Goal: Information Seeking & Learning: Learn about a topic

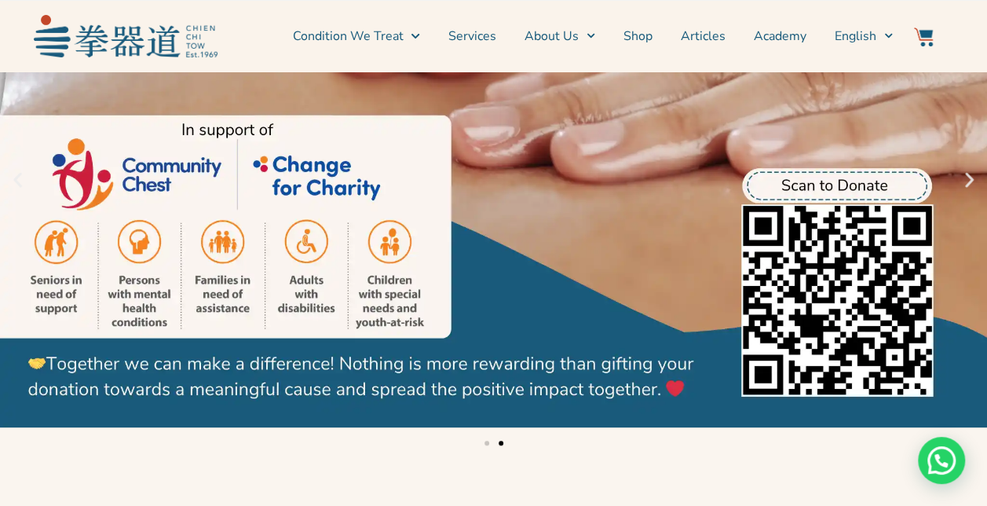
scroll to position [314, 0]
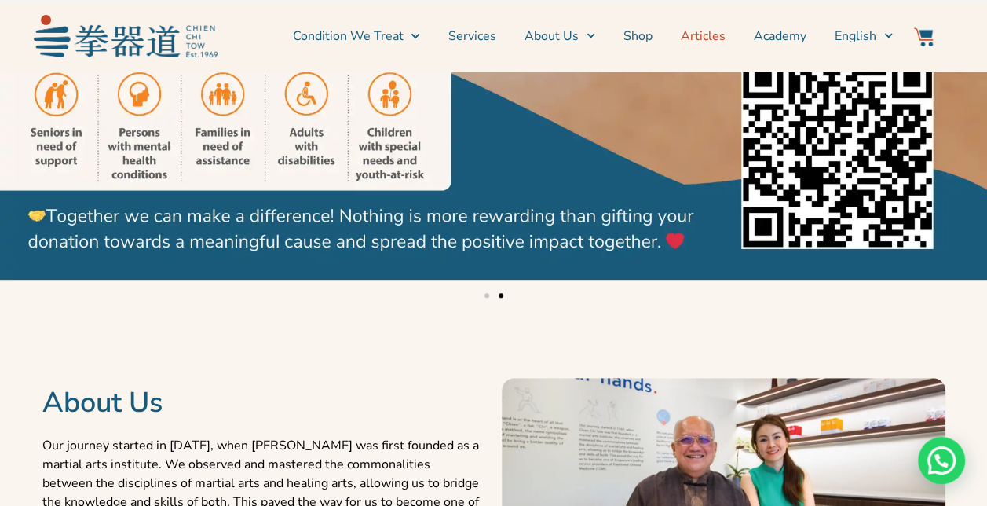
click at [696, 31] on link "Articles" at bounding box center [703, 35] width 45 height 39
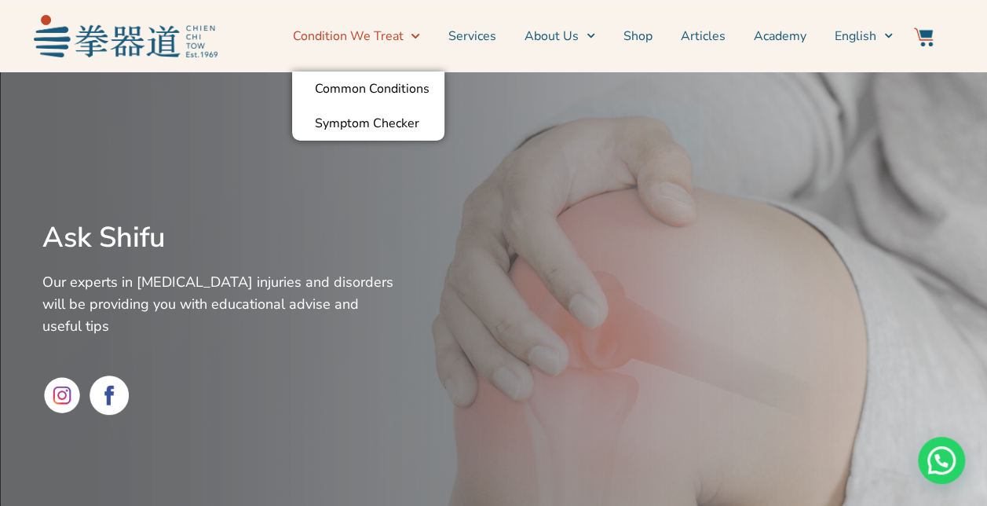
click at [400, 41] on link "Condition We Treat" at bounding box center [355, 35] width 127 height 39
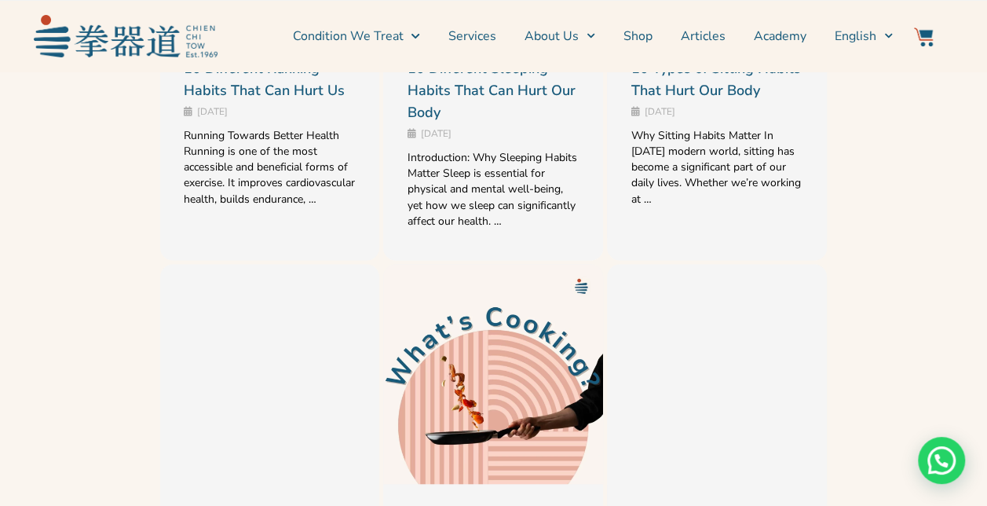
scroll to position [1492, 0]
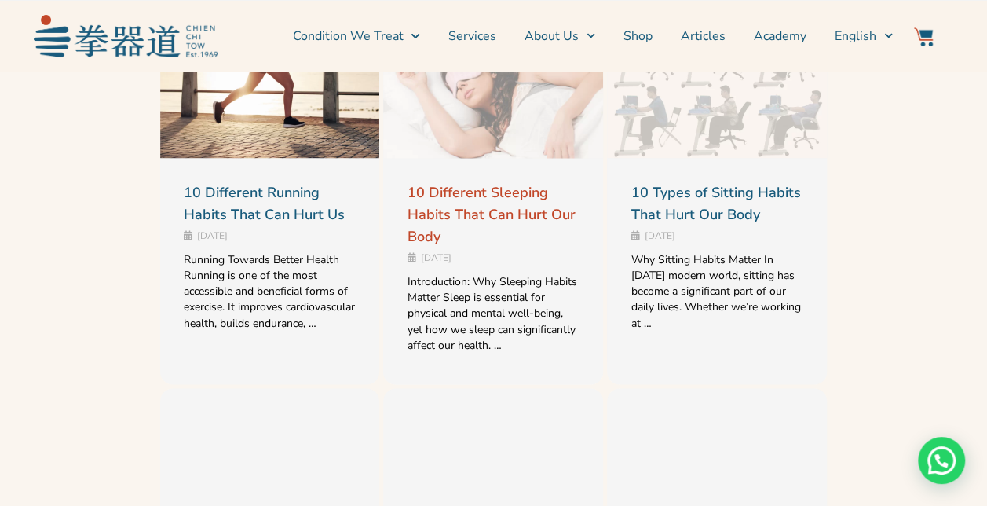
scroll to position [942, 0]
